Goal: Information Seeking & Learning: Check status

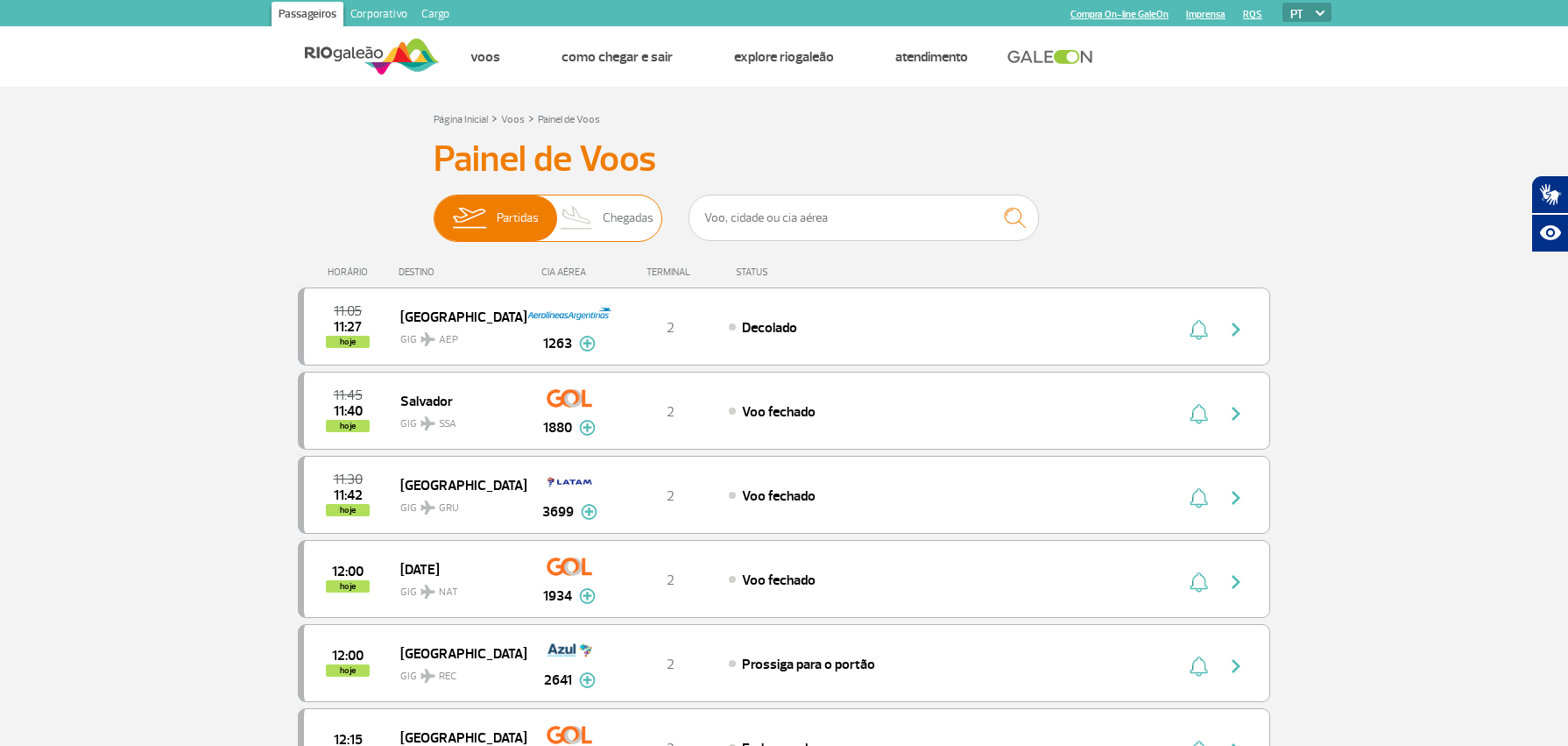
click at [629, 234] on span "Chegadas" at bounding box center [627, 218] width 51 height 46
click at [434, 209] on input "Partidas Chegadas" at bounding box center [434, 209] width 0 height 0
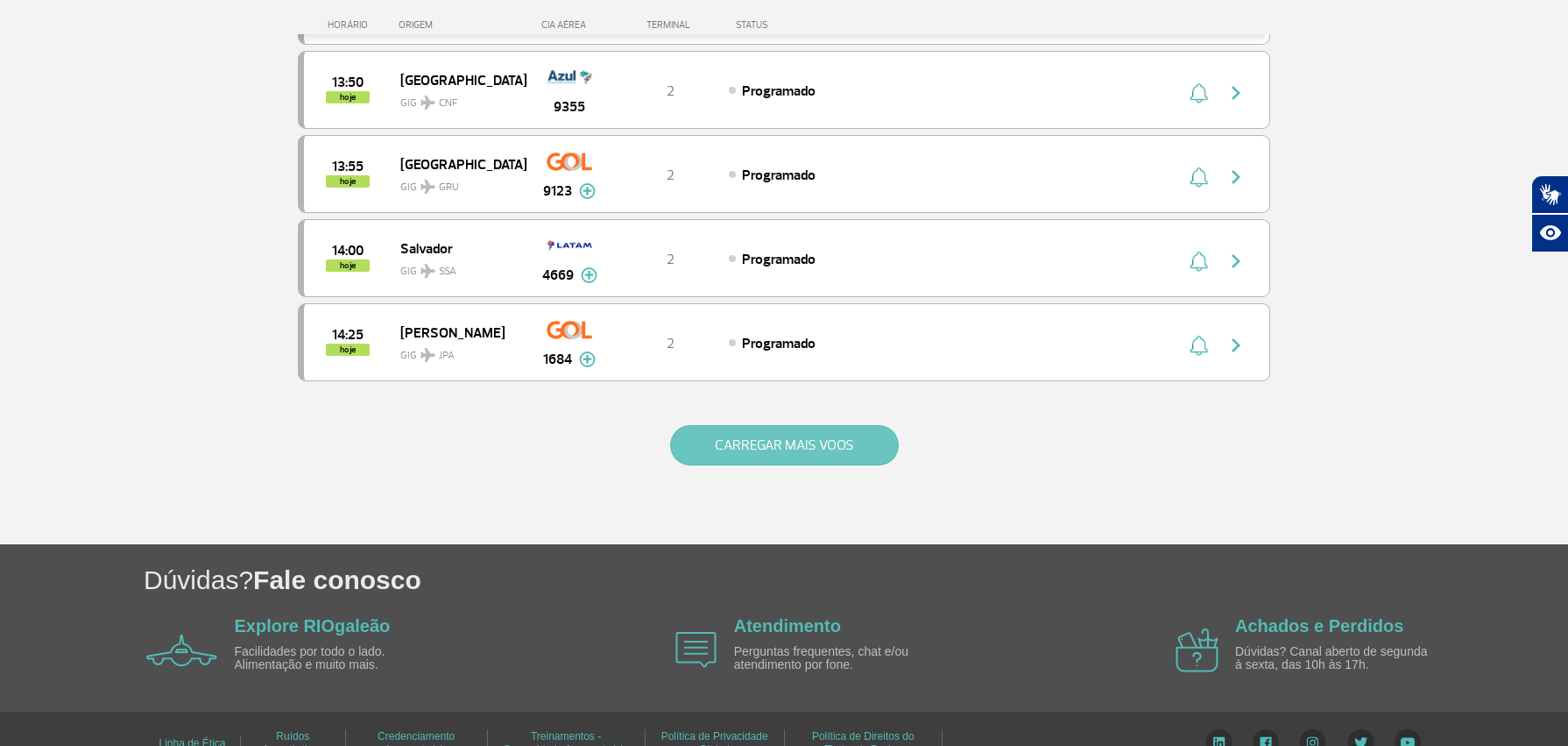
scroll to position [1628, 0]
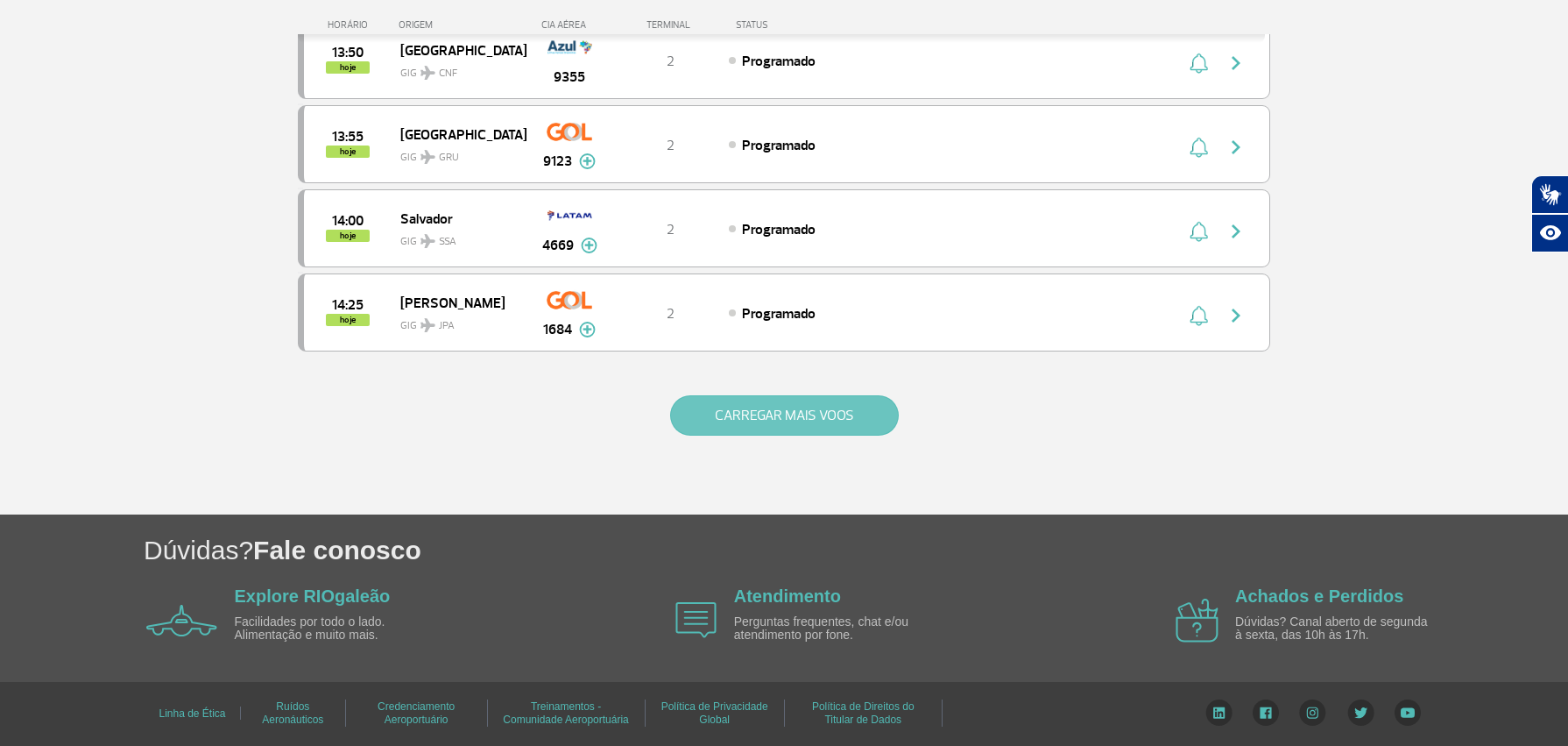
click at [758, 424] on button "CARREGAR MAIS VOOS" at bounding box center [784, 415] width 229 height 40
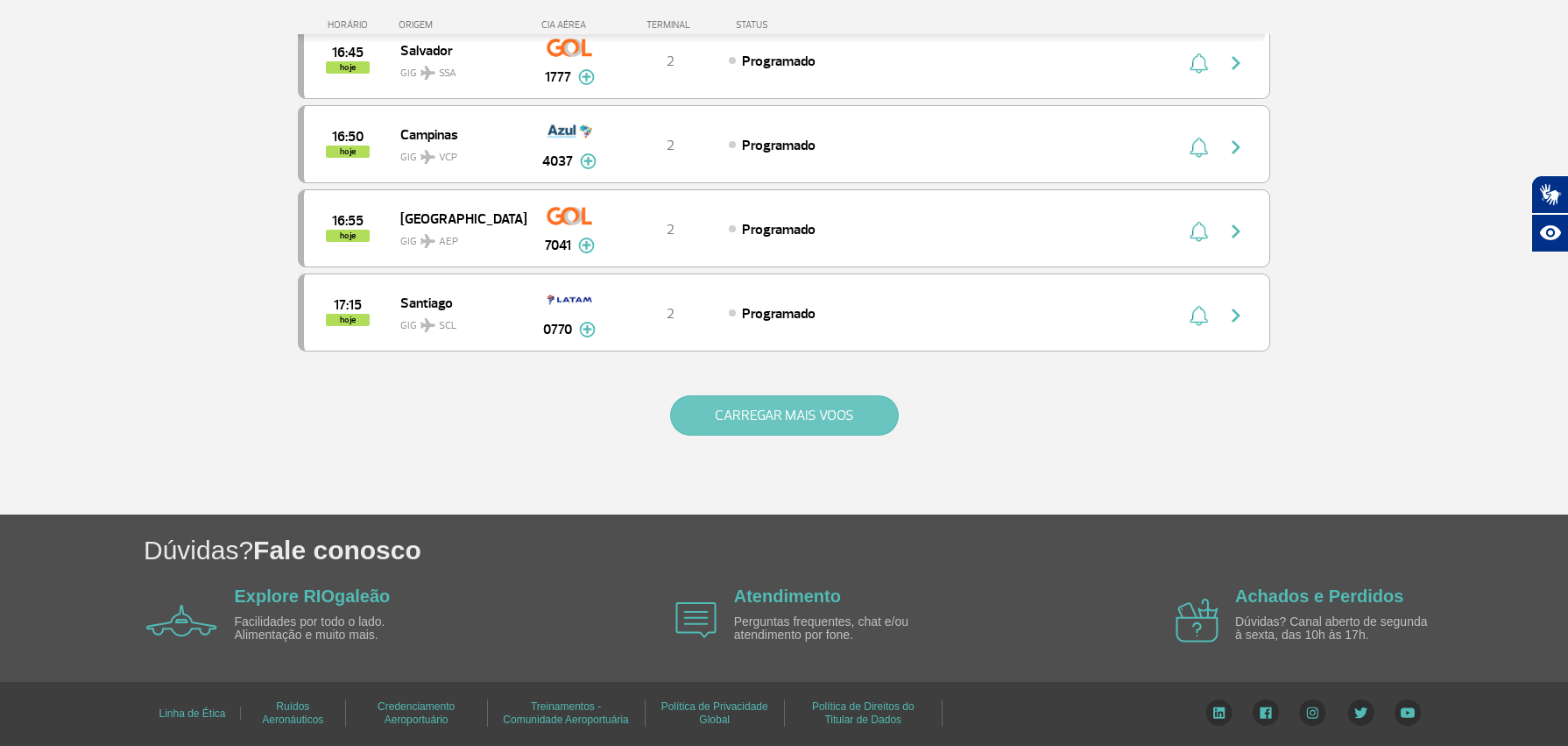
click at [791, 417] on button "CARREGAR MAIS VOOS" at bounding box center [784, 415] width 229 height 40
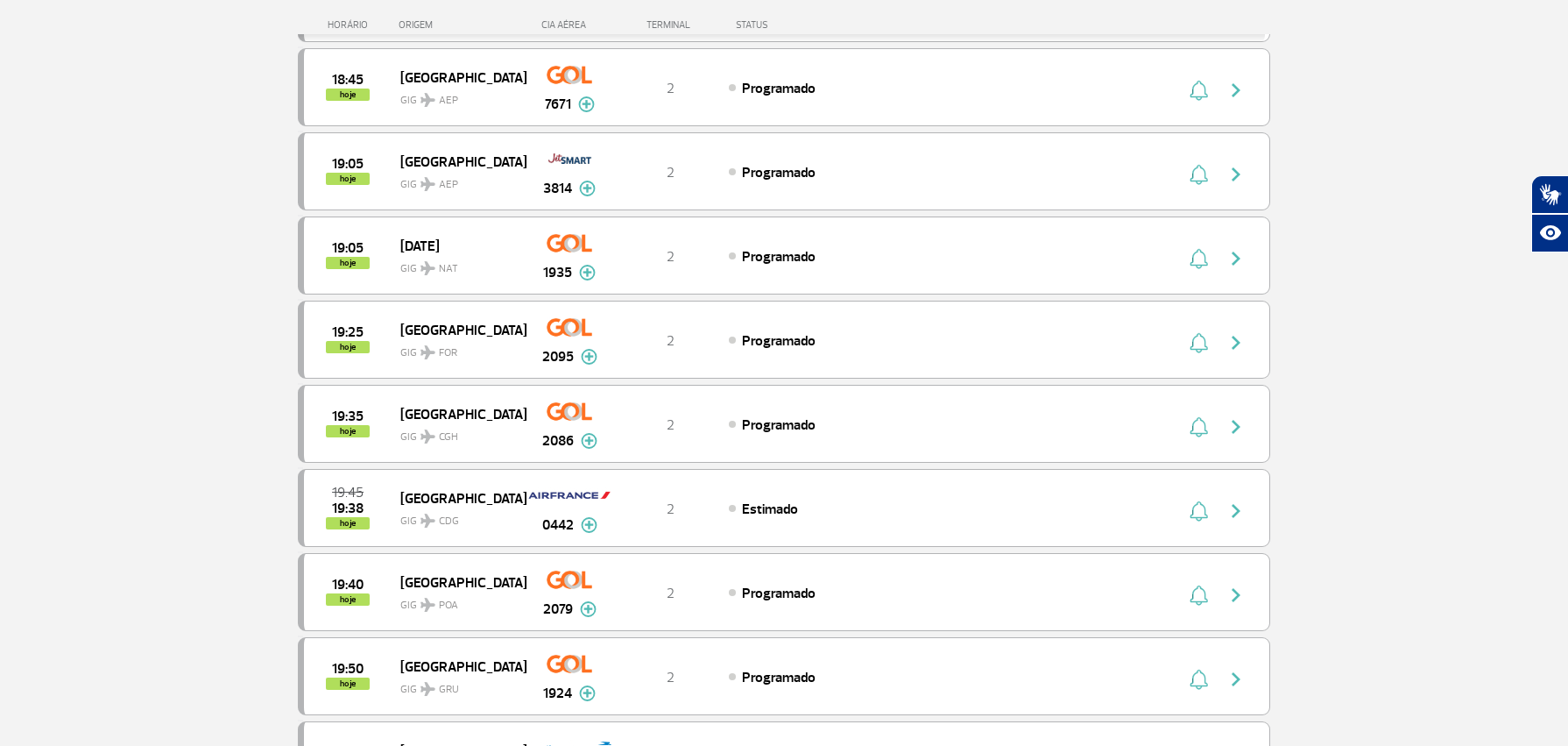
scroll to position [4982, 0]
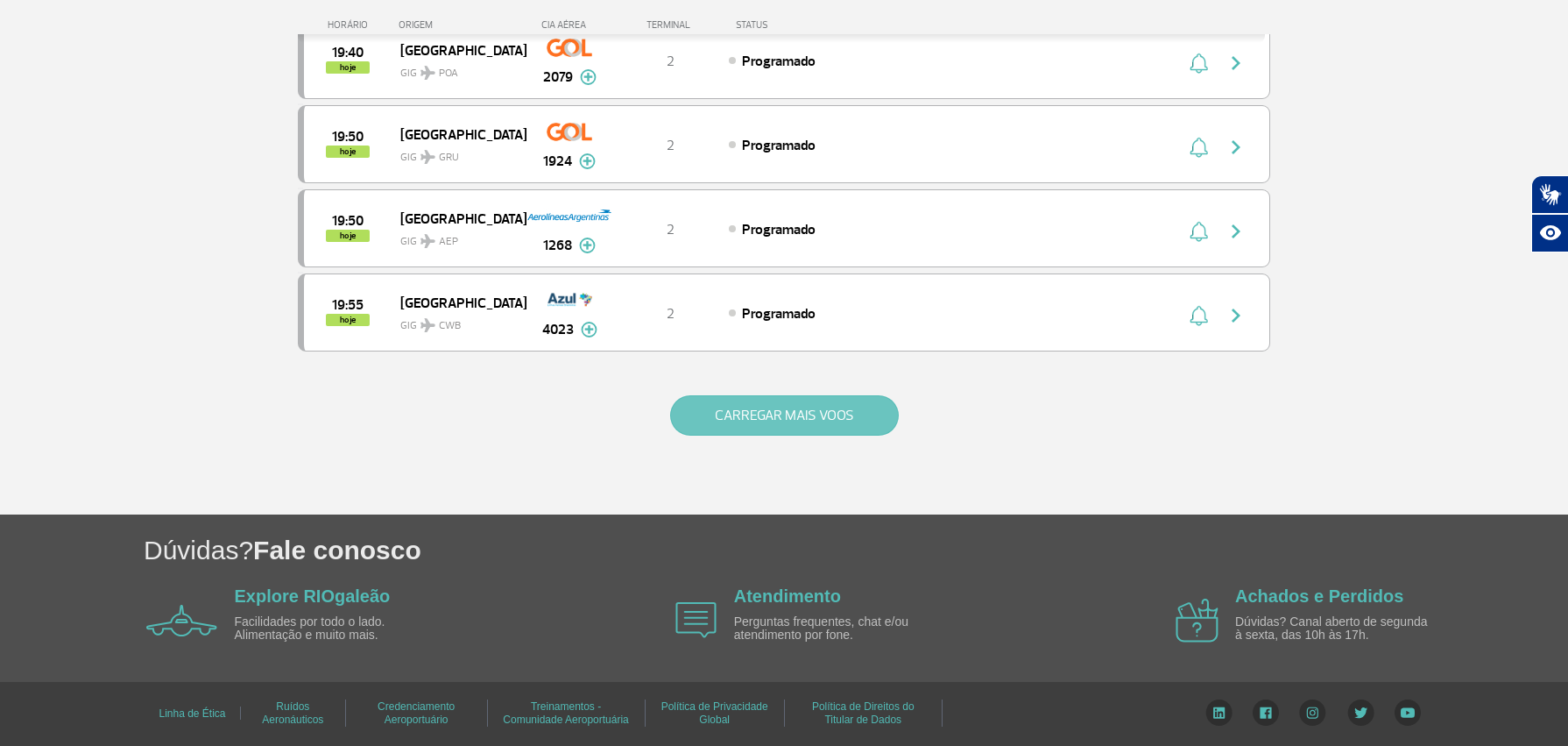
click at [799, 426] on button "CARREGAR MAIS VOOS" at bounding box center [784, 415] width 229 height 40
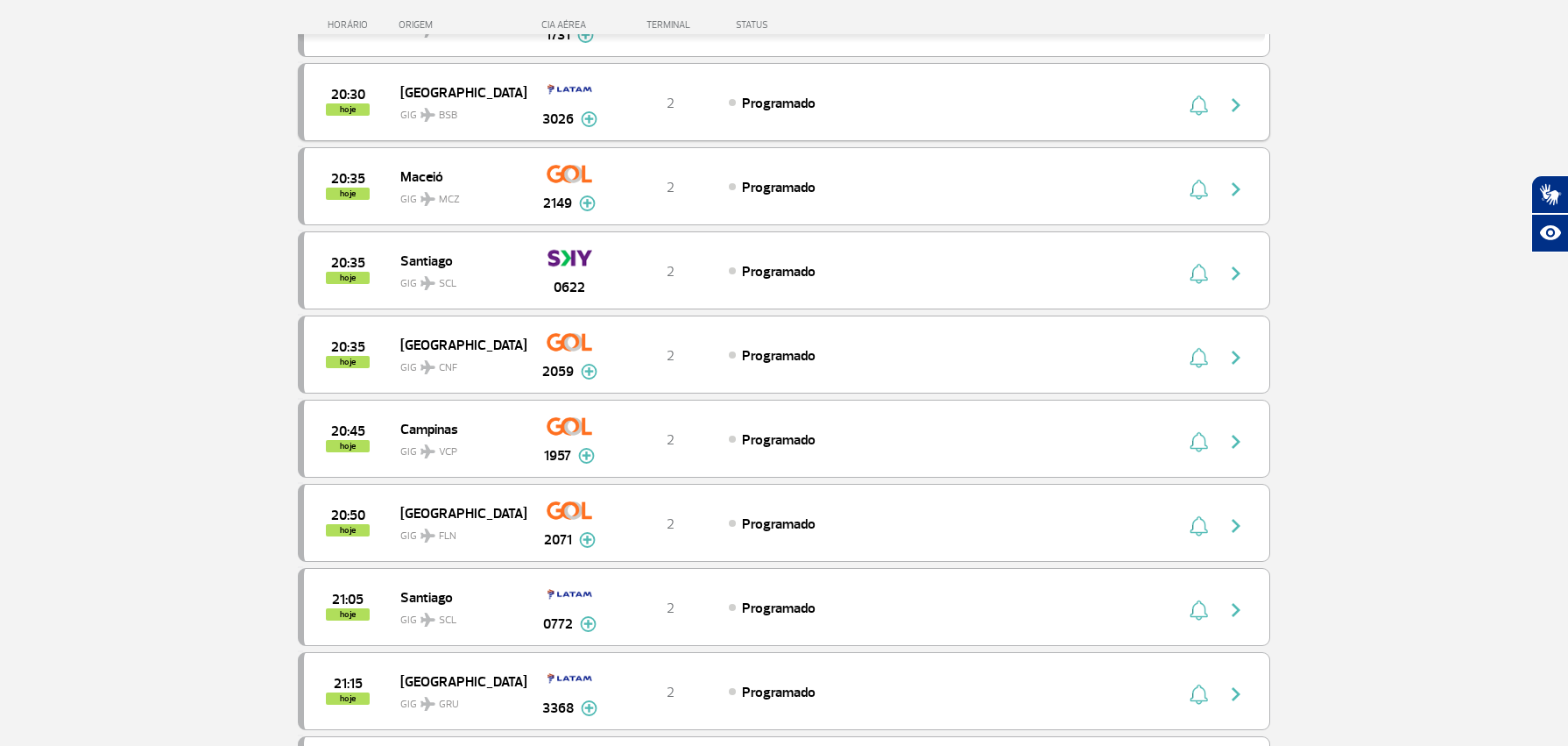
scroll to position [6664, 0]
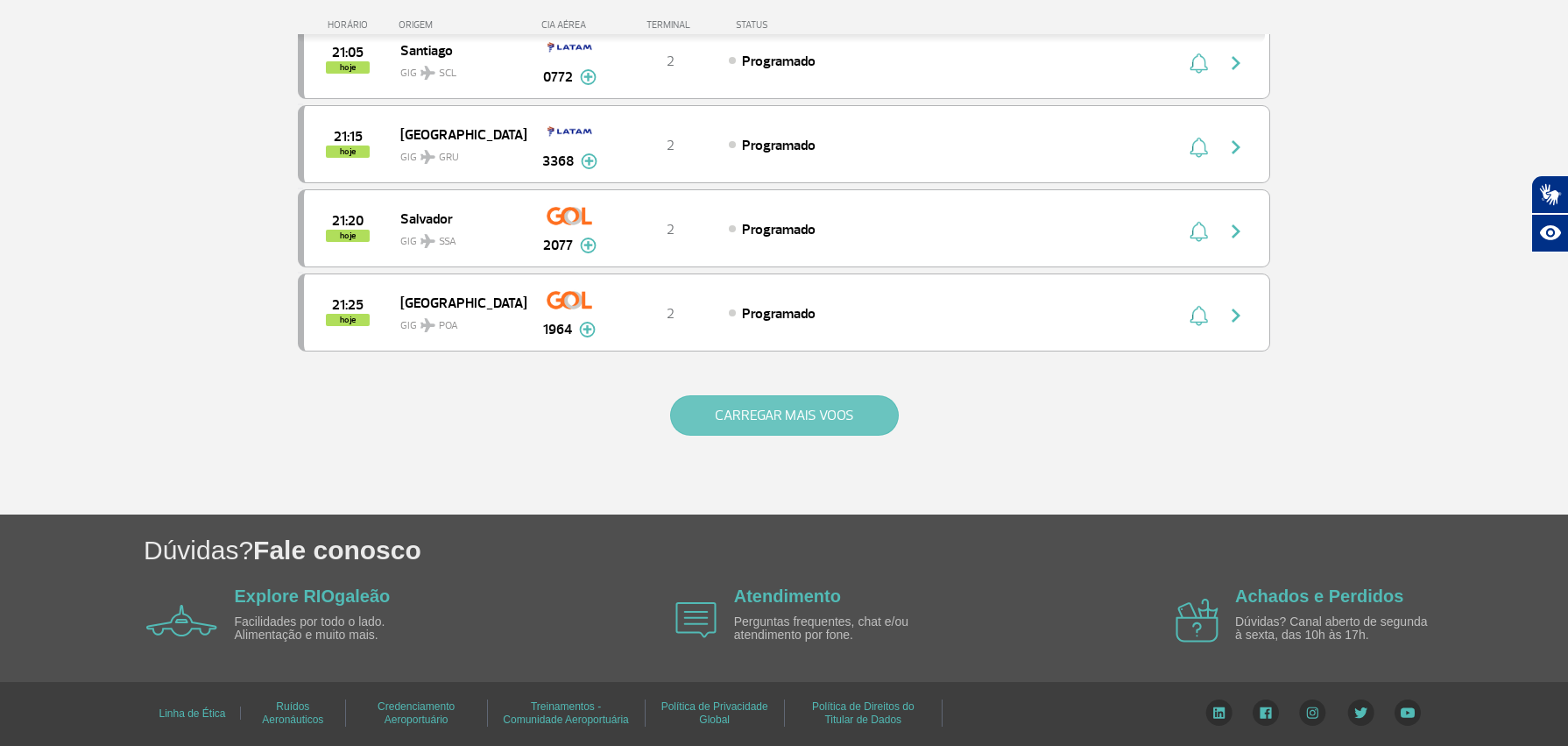
click at [788, 397] on button "CARREGAR MAIS VOOS" at bounding box center [784, 415] width 229 height 40
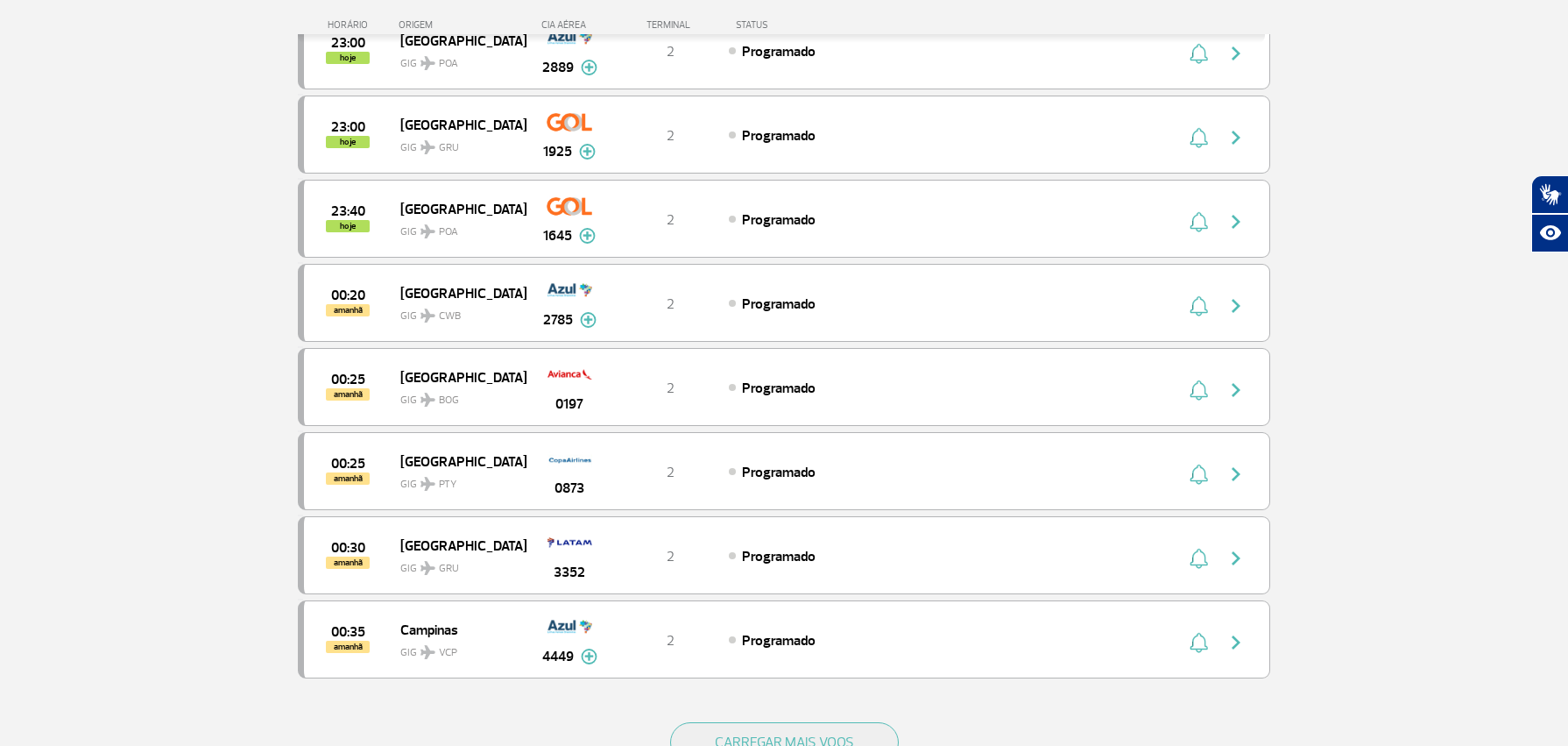
scroll to position [8346, 0]
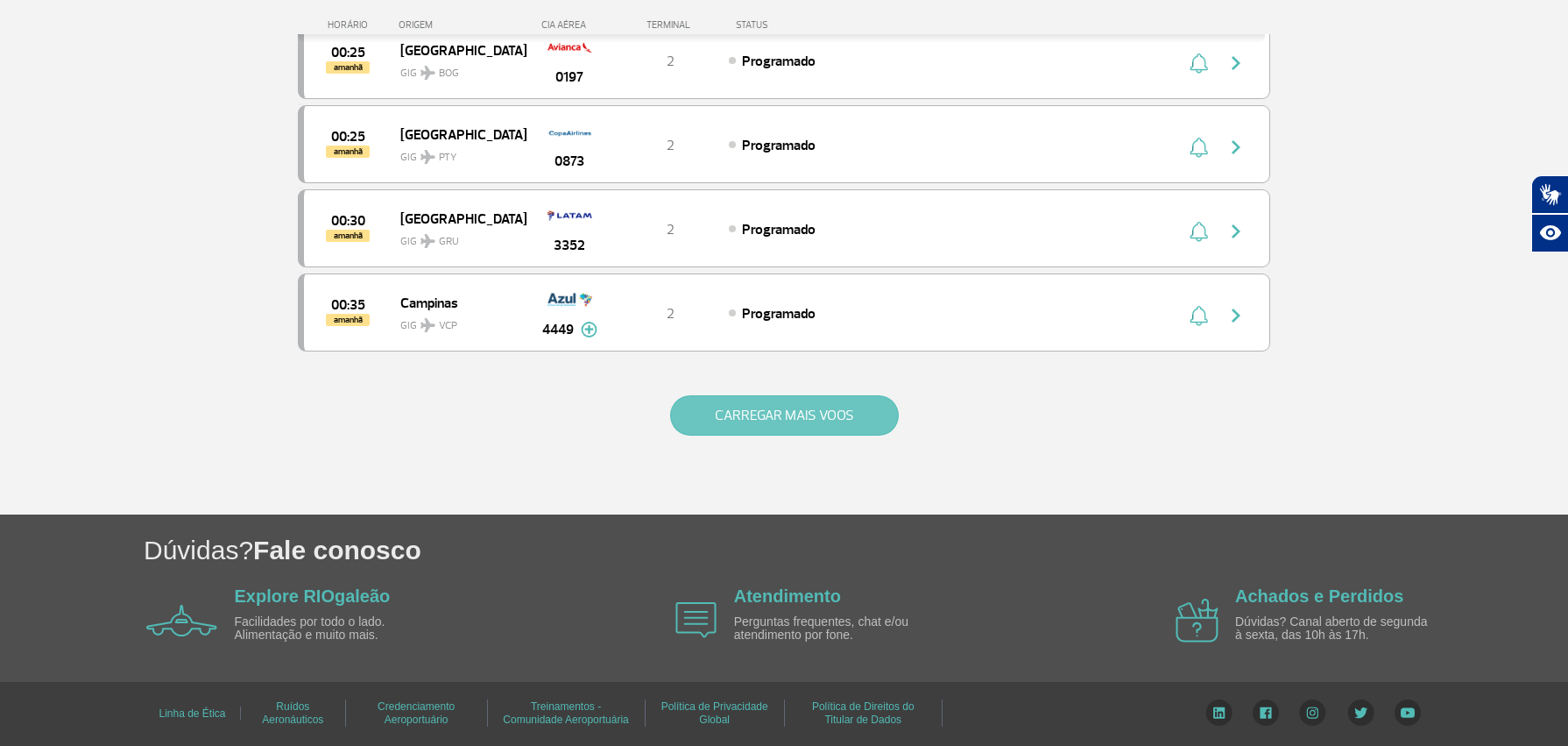
click at [786, 428] on button "CARREGAR MAIS VOOS" at bounding box center [784, 415] width 229 height 40
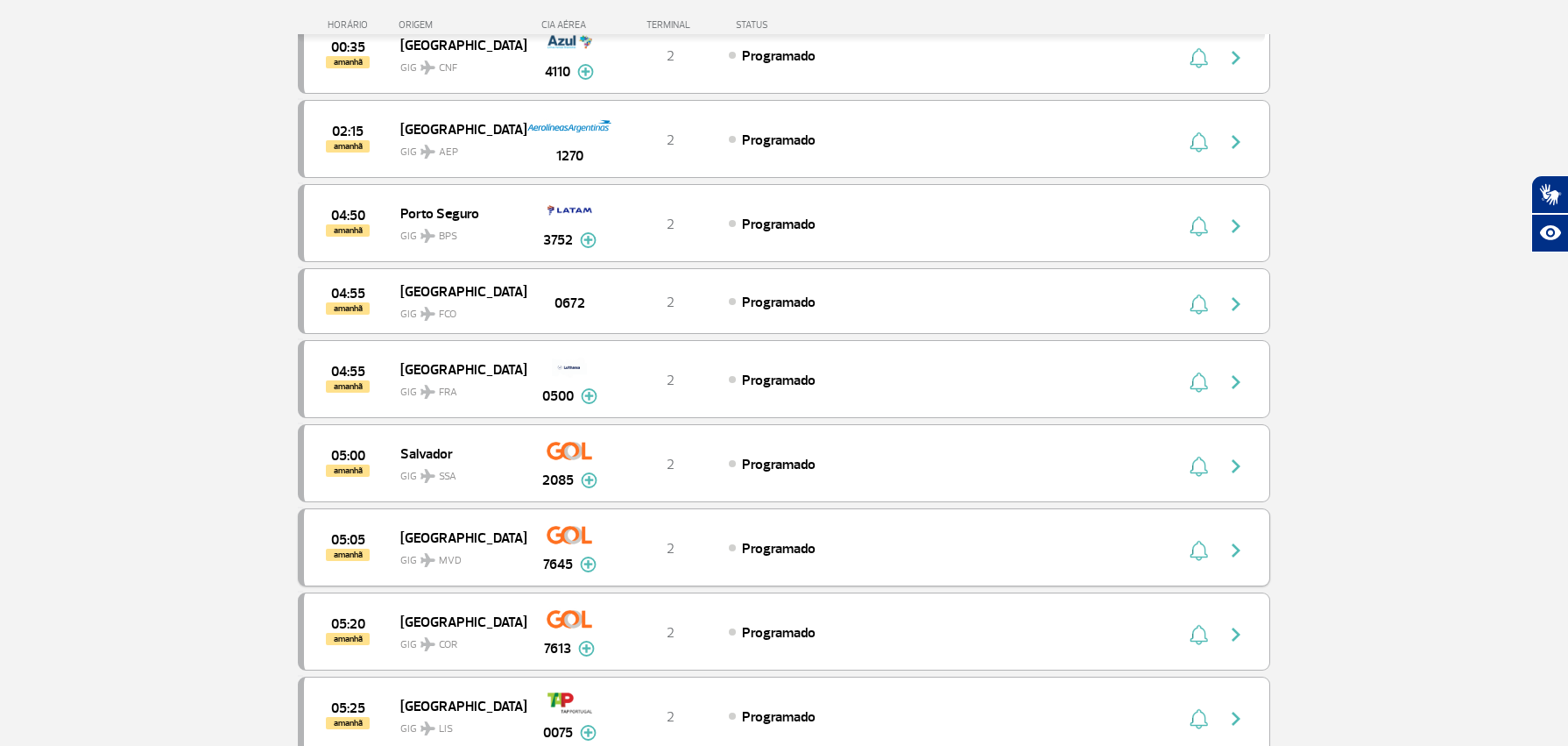
scroll to position [8675, 0]
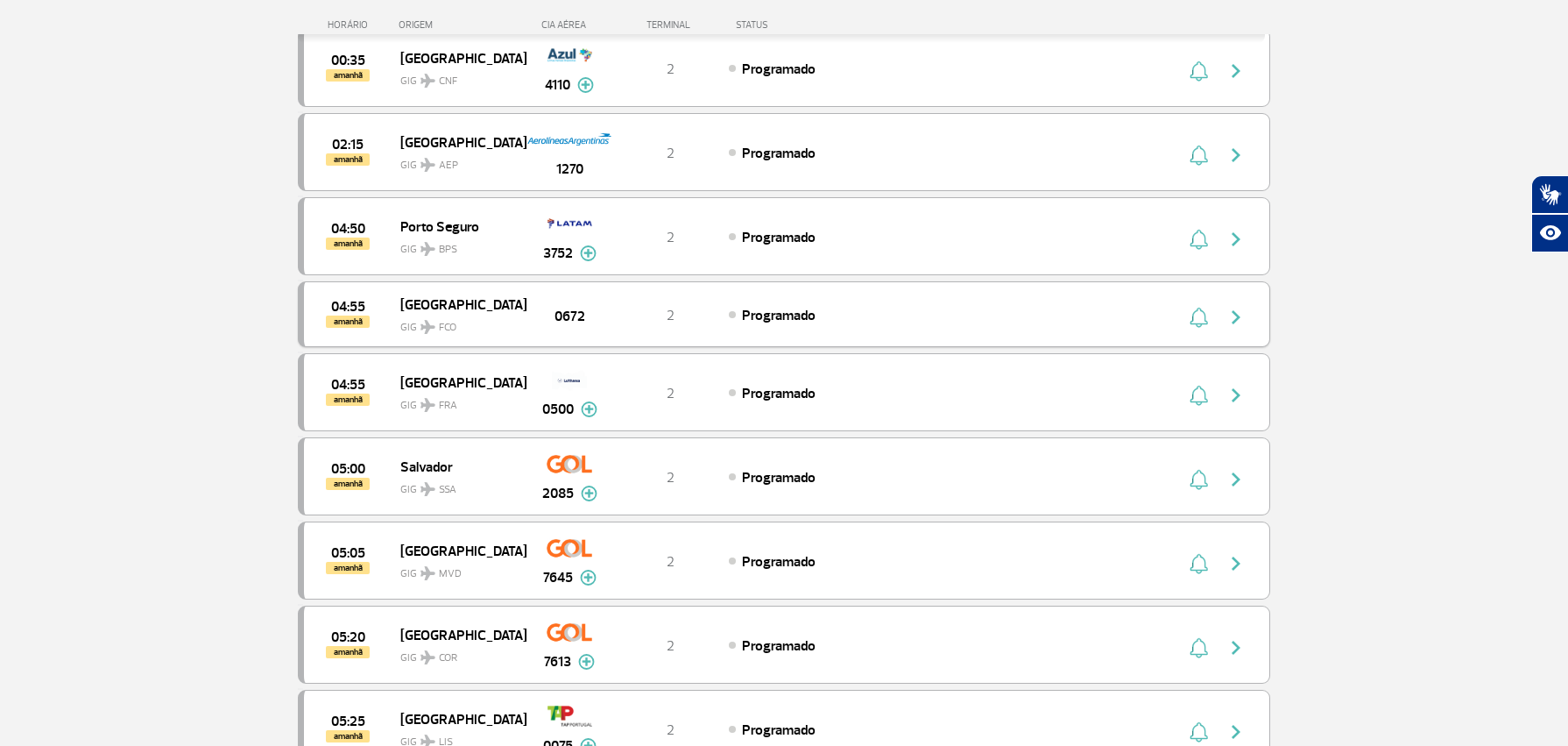
click at [617, 319] on div "2" at bounding box center [671, 314] width 115 height 19
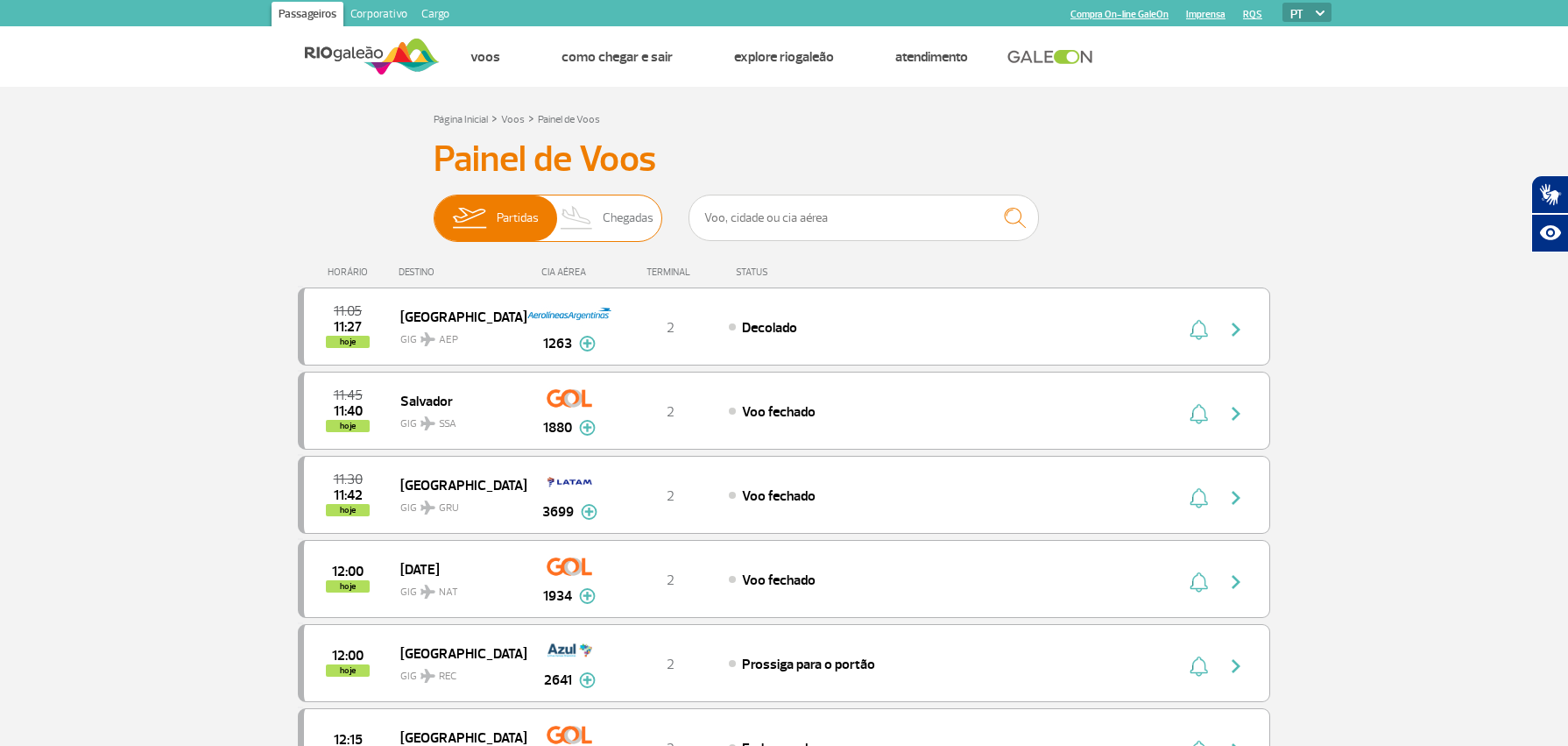
click at [631, 215] on span "Chegadas" at bounding box center [627, 218] width 51 height 46
click at [434, 209] on input "Partidas Chegadas" at bounding box center [434, 209] width 0 height 0
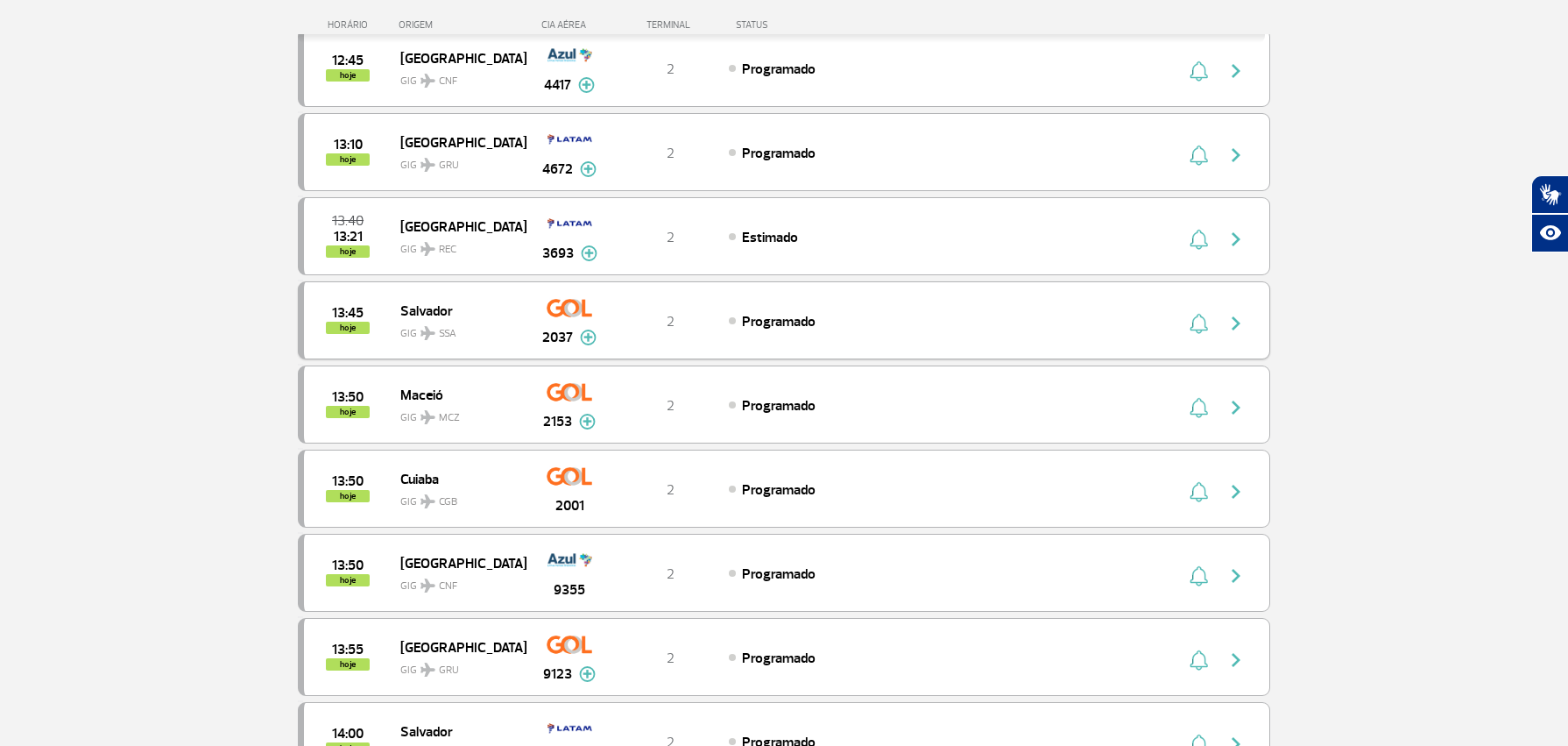
scroll to position [1628, 0]
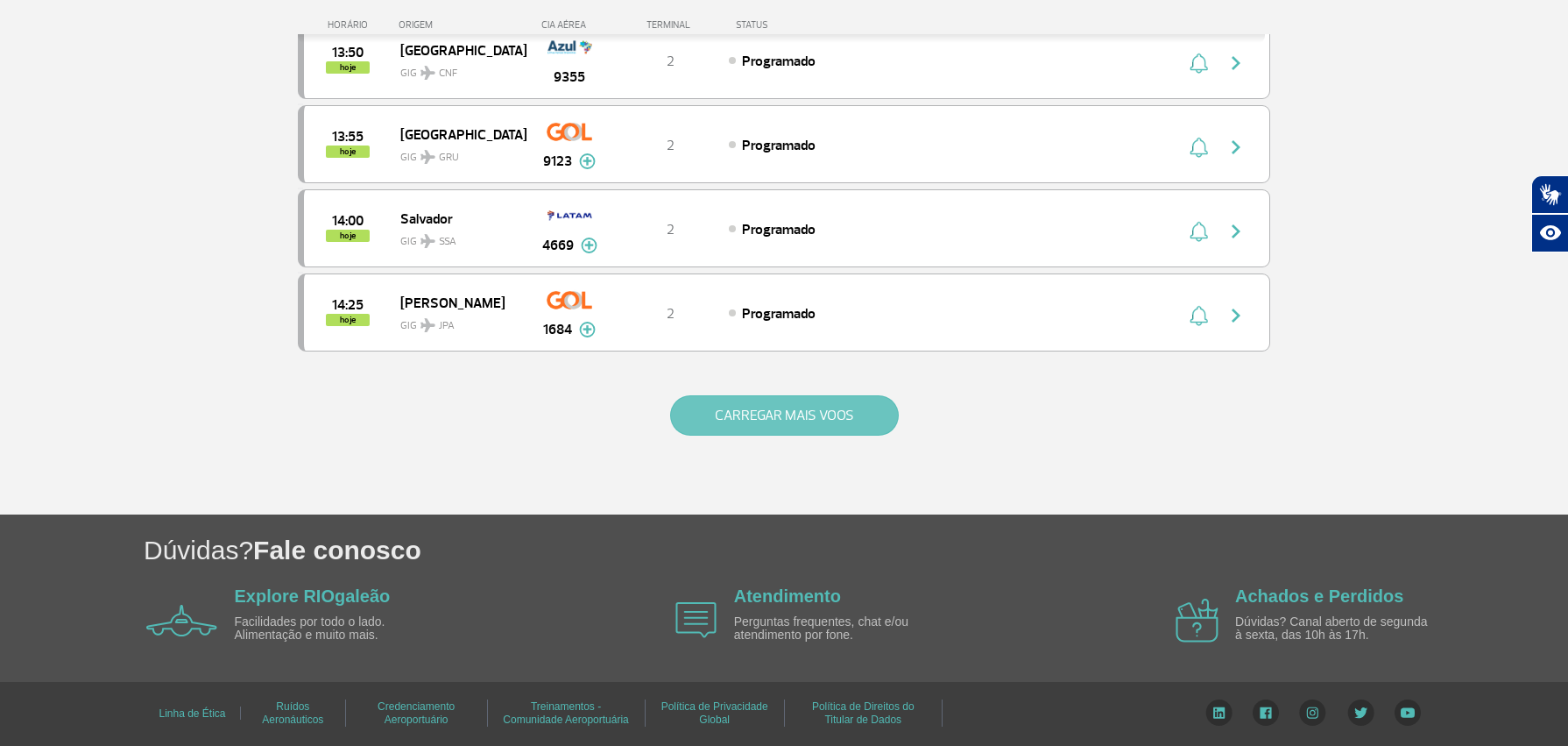
click at [801, 419] on button "CARREGAR MAIS VOOS" at bounding box center [784, 415] width 229 height 40
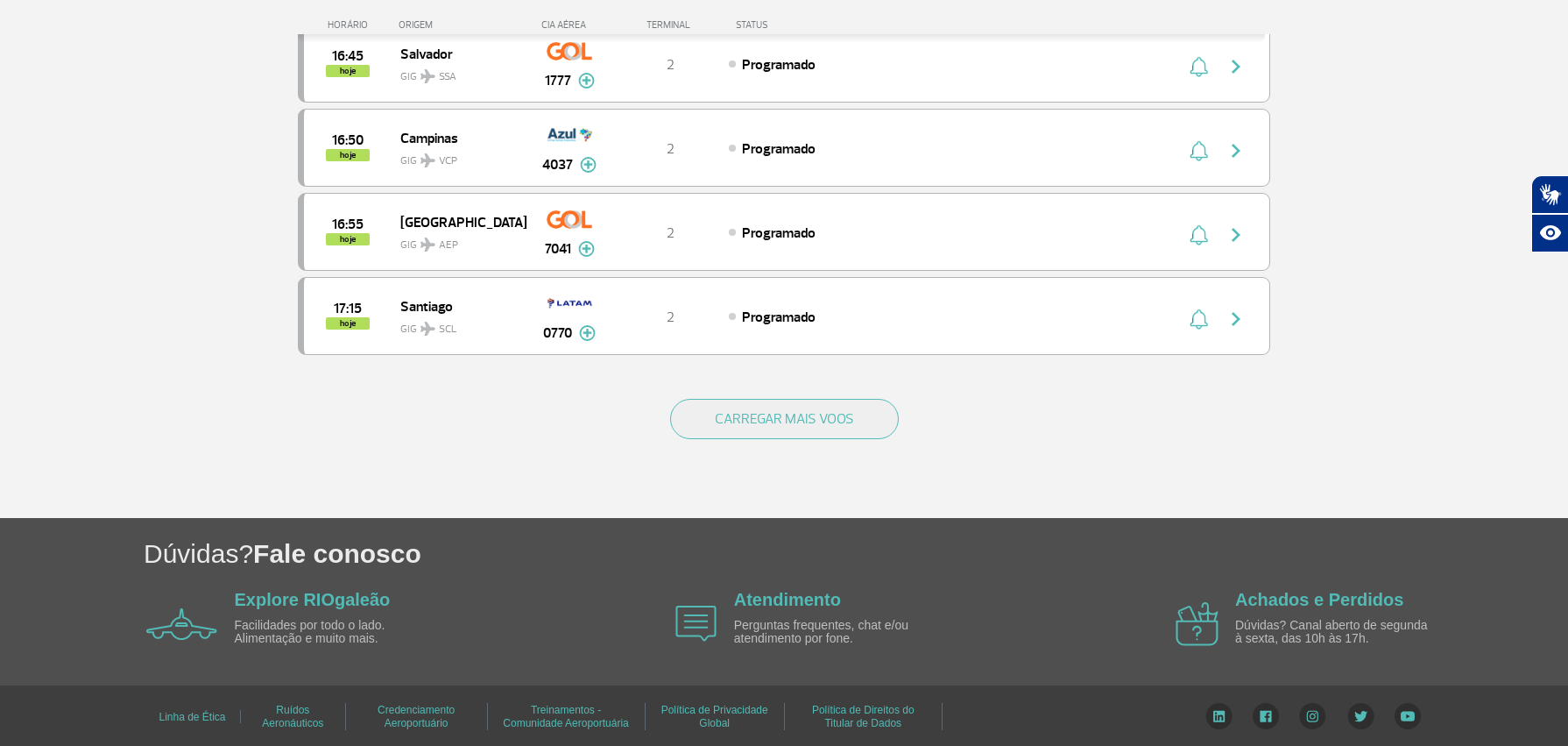
scroll to position [3311, 0]
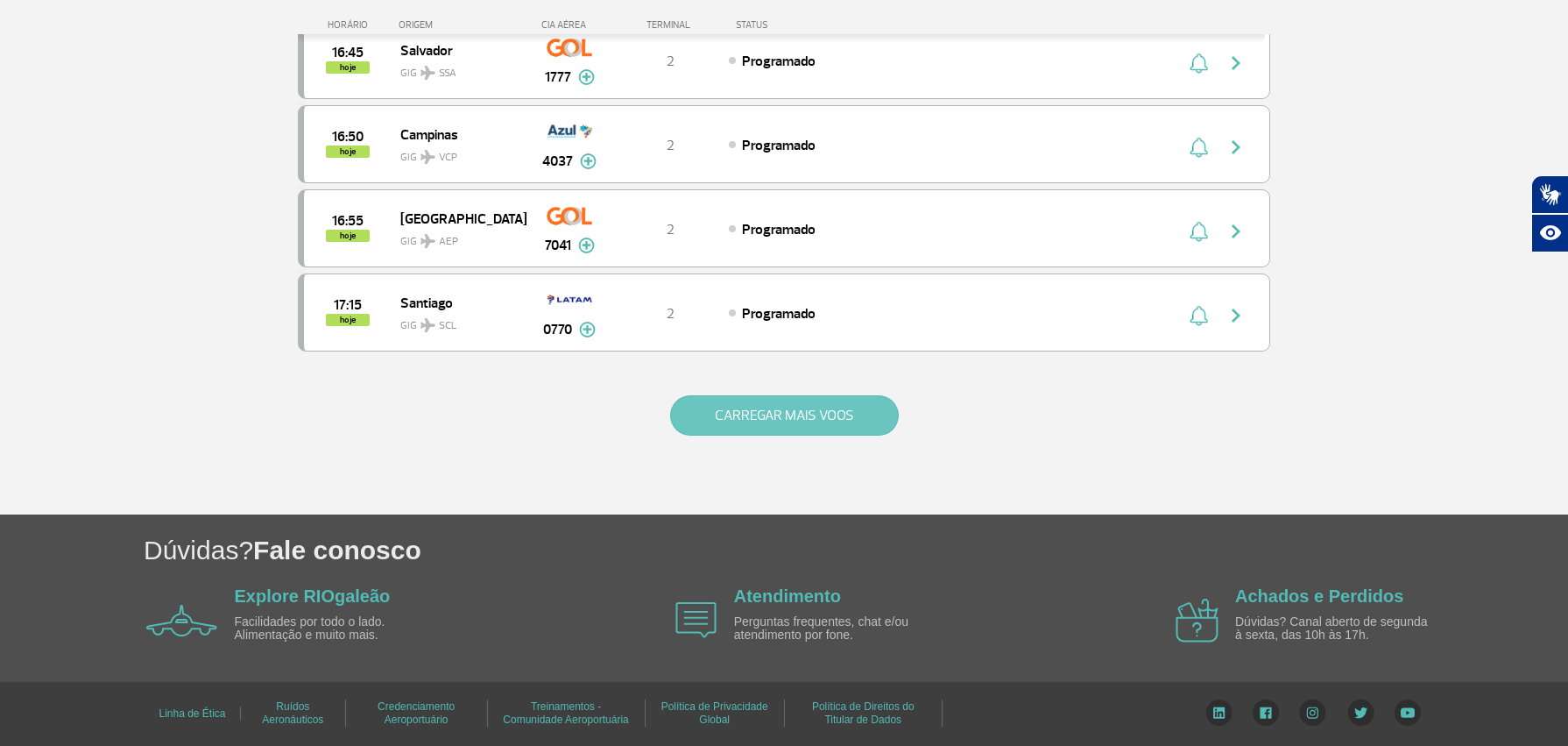
click at [758, 398] on button "CARREGAR MAIS VOOS" at bounding box center [784, 415] width 229 height 40
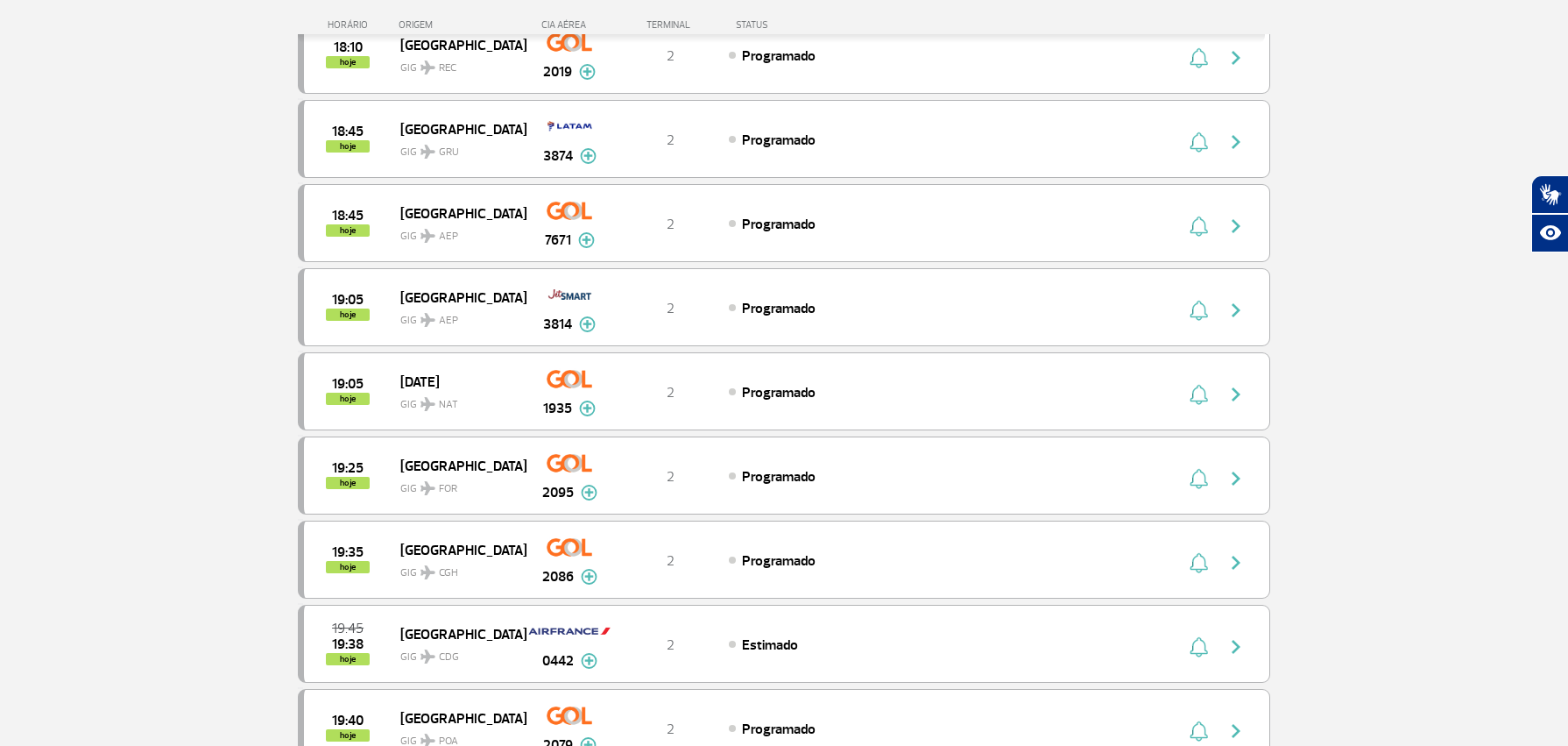
scroll to position [4982, 0]
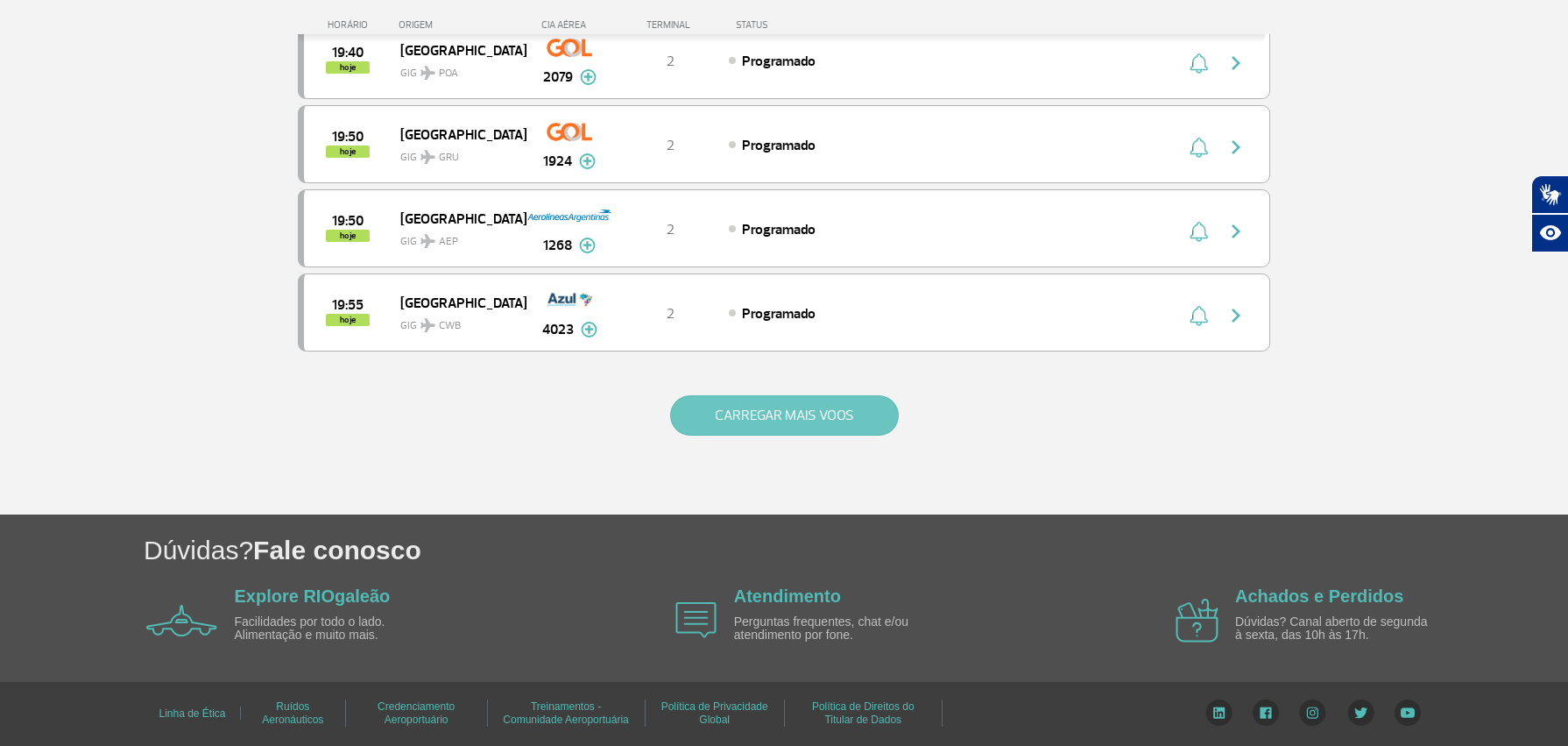
click at [783, 418] on button "CARREGAR MAIS VOOS" at bounding box center [784, 415] width 229 height 40
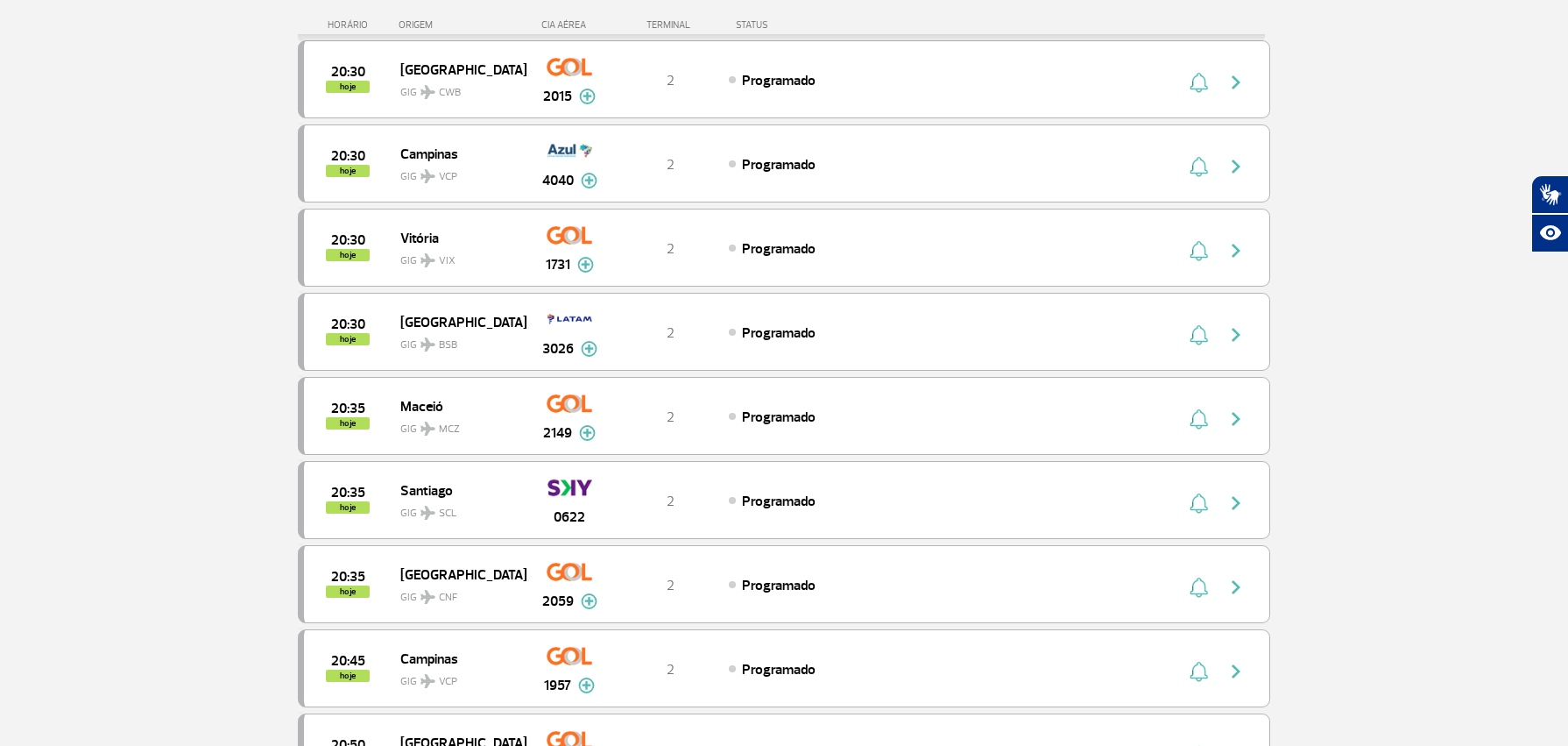
scroll to position [6664, 0]
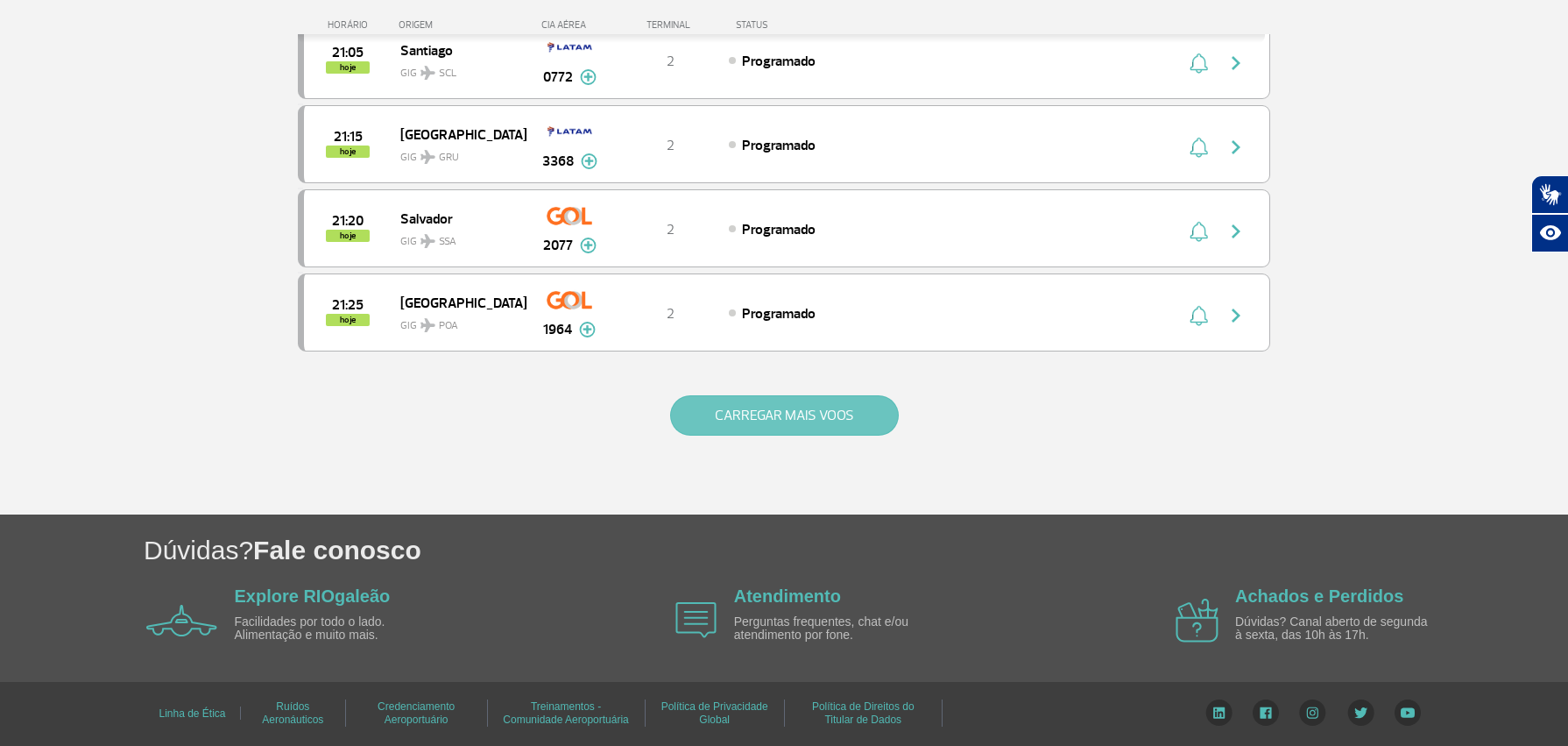
click at [808, 412] on button "CARREGAR MAIS VOOS" at bounding box center [784, 415] width 229 height 40
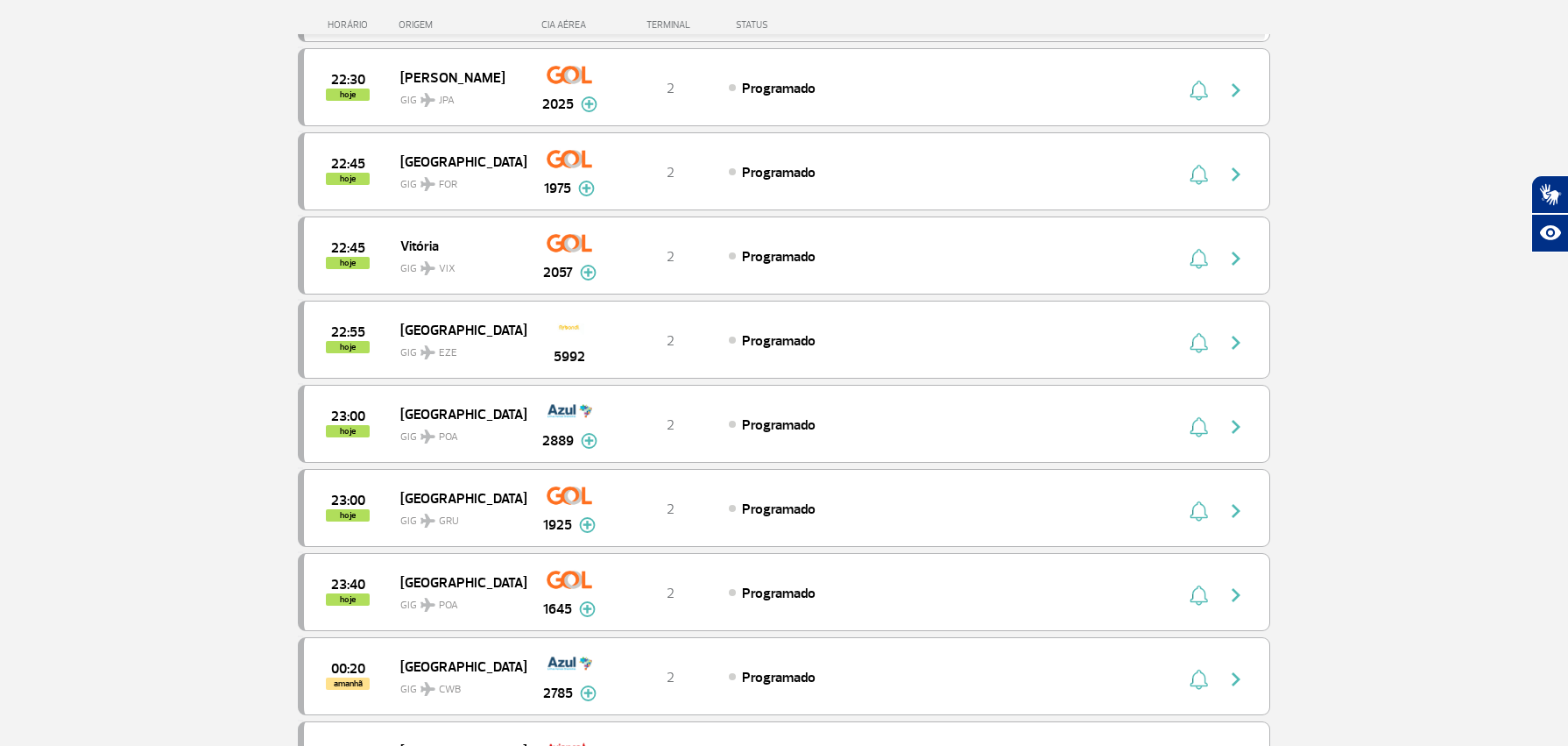
scroll to position [8346, 0]
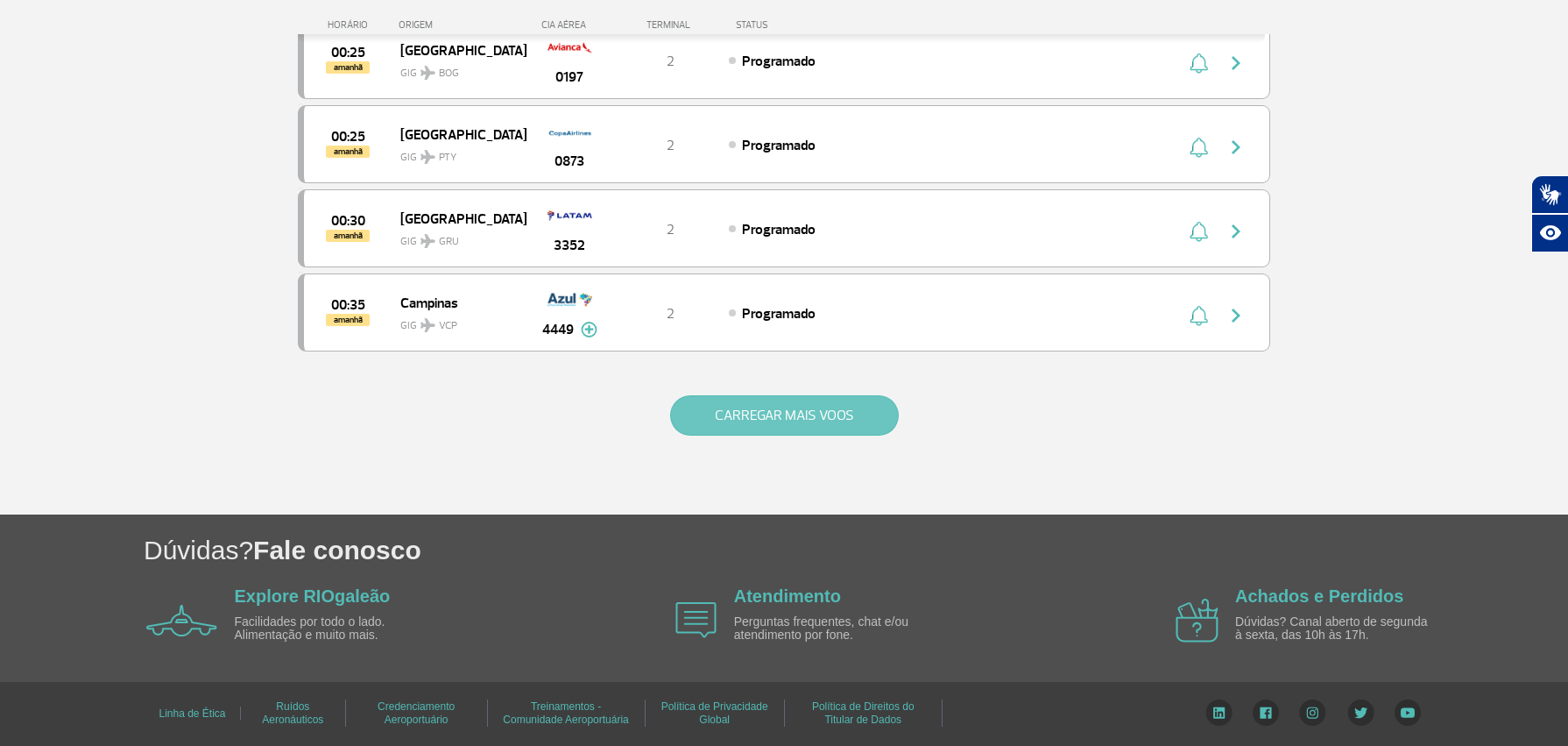
click at [770, 438] on div "CARREGAR MAIS VOOS" at bounding box center [784, 444] width 973 height 141
click at [761, 384] on div "CARREGAR MAIS VOOS" at bounding box center [784, 444] width 973 height 141
click at [757, 402] on button "CARREGAR MAIS VOOS" at bounding box center [784, 415] width 229 height 40
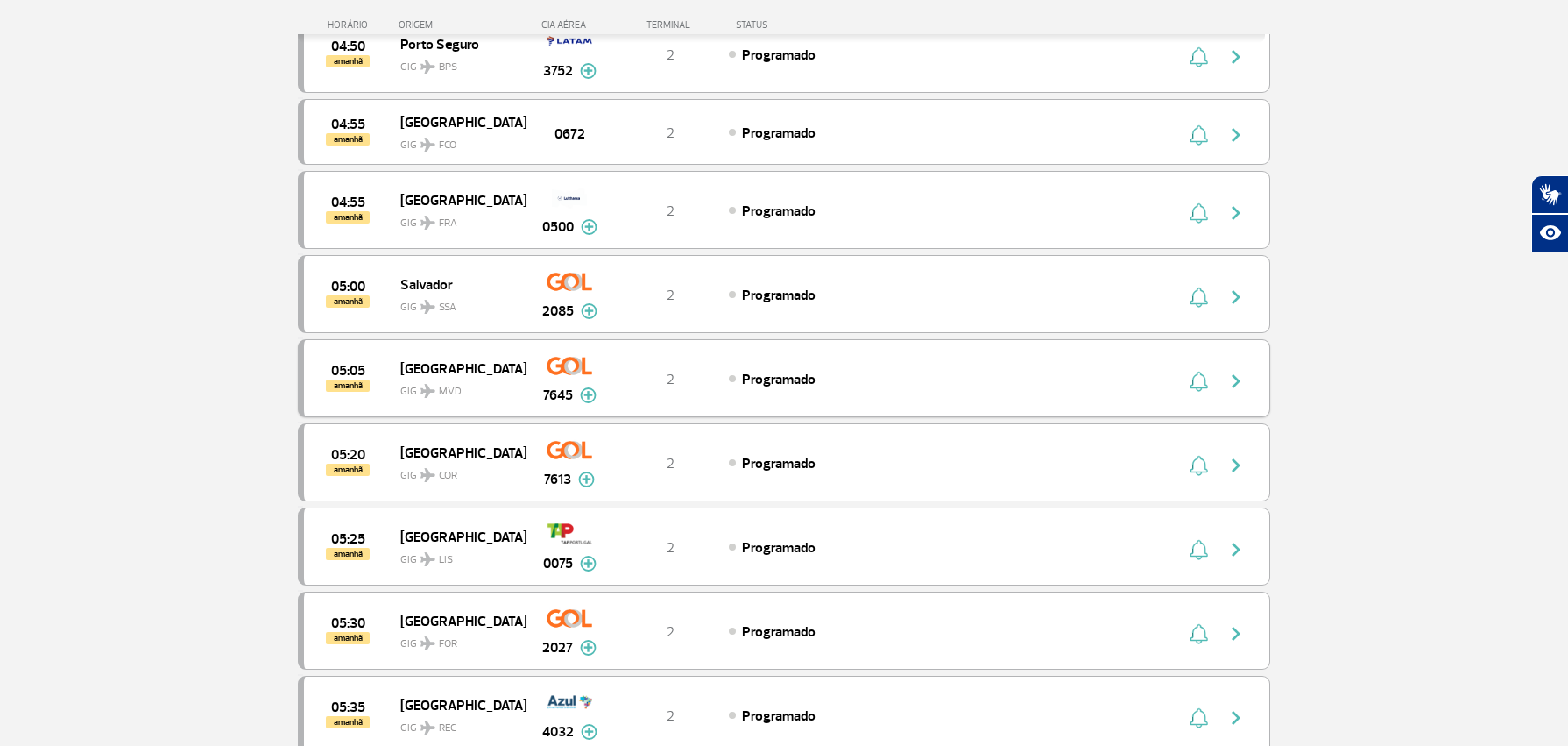
scroll to position [8837, 0]
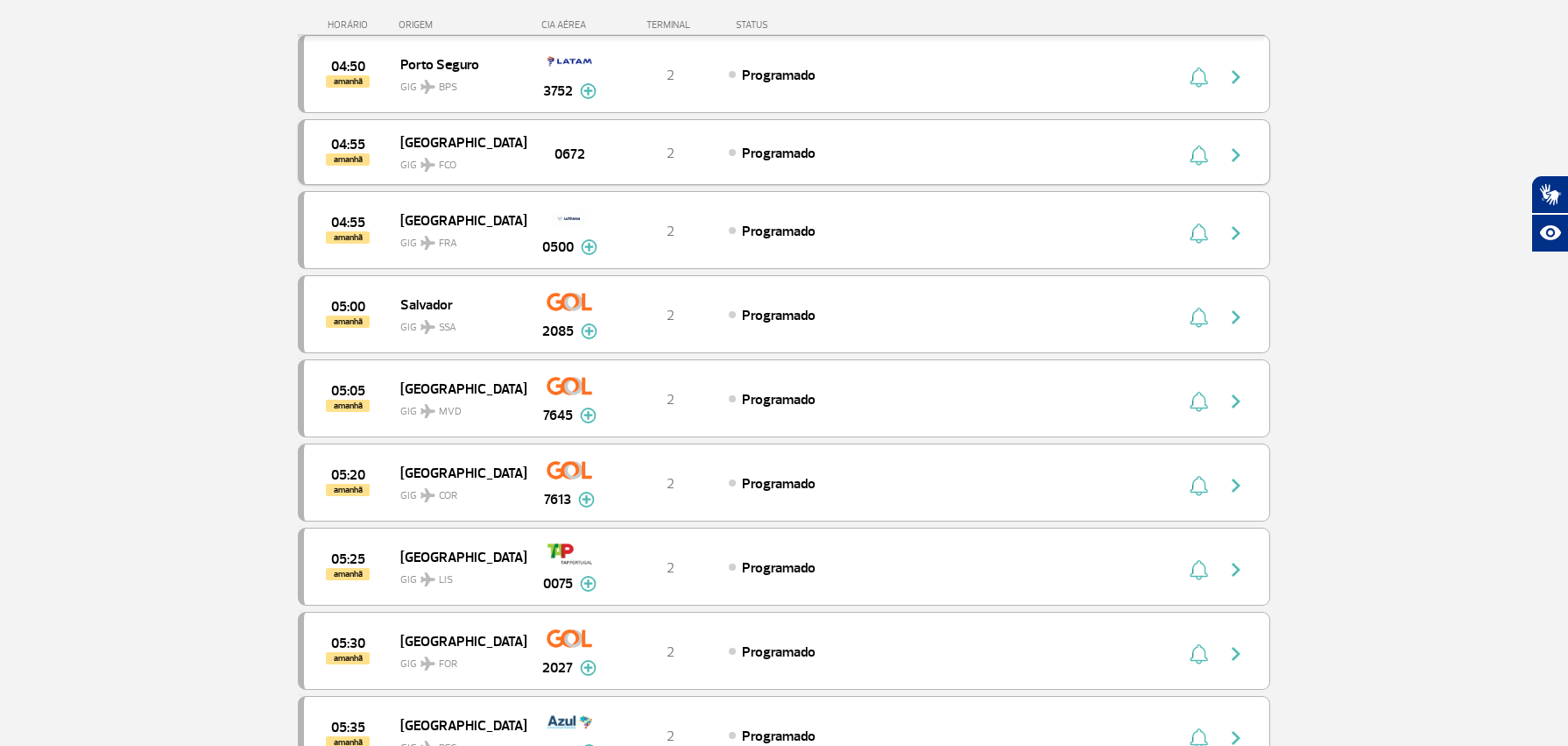
click at [519, 144] on div "Roma GIG FCO" at bounding box center [463, 151] width 125 height 43
